Goal: Find specific page/section: Find specific page/section

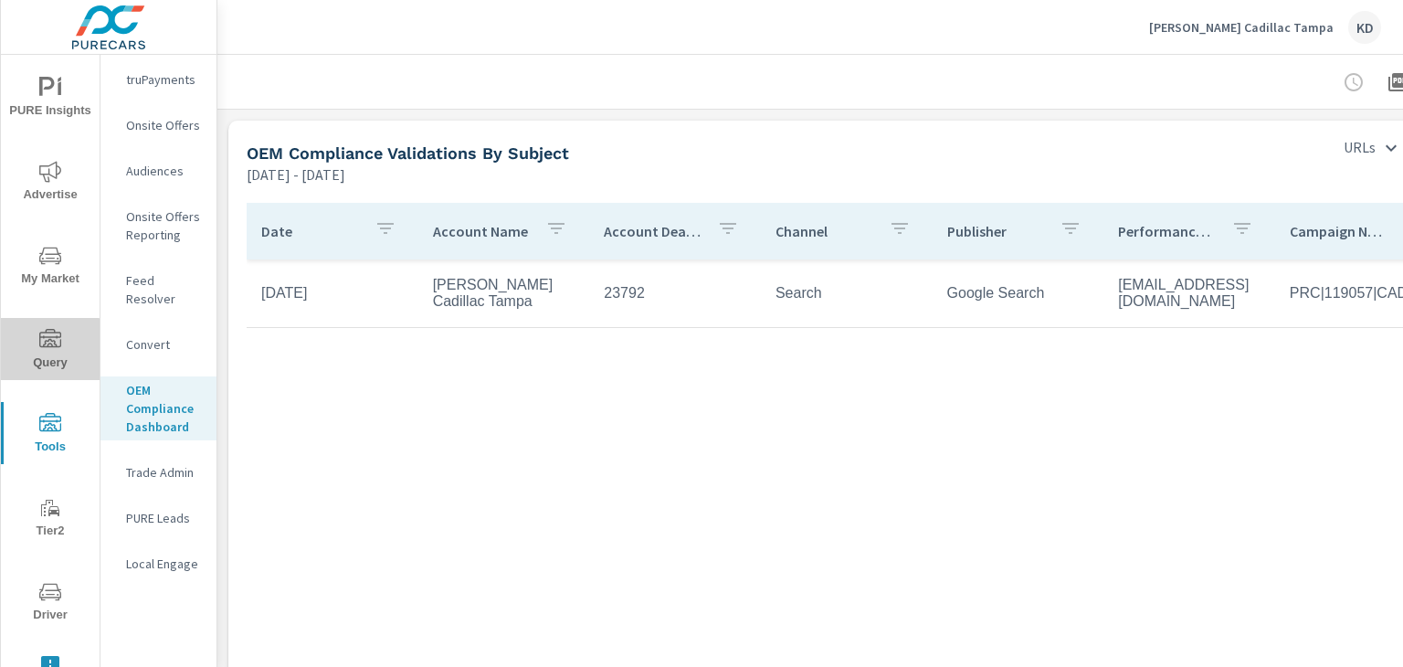
click at [49, 354] on span "Query" at bounding box center [50, 351] width 88 height 45
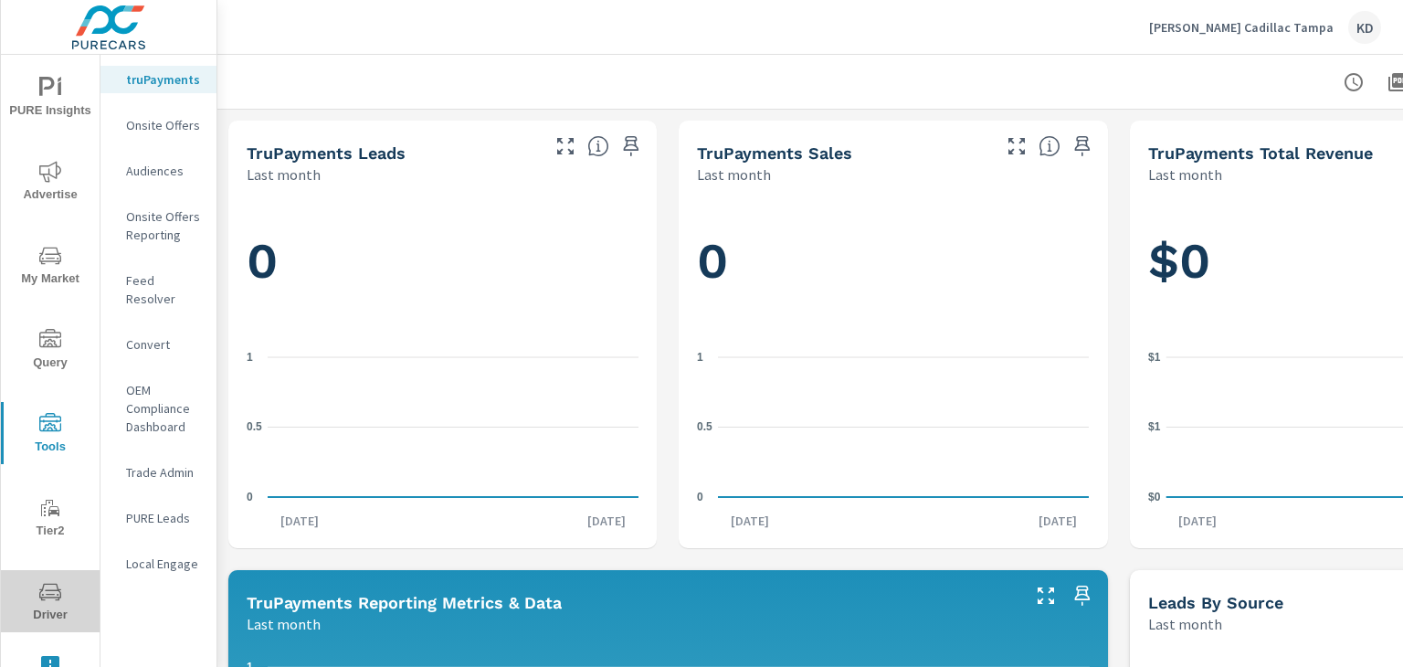
click at [60, 582] on span "Driver" at bounding box center [50, 603] width 88 height 45
